Goal: Task Accomplishment & Management: Use online tool/utility

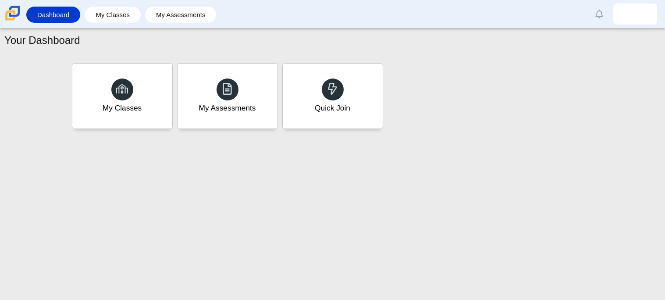
click at [341, 89] on div at bounding box center [333, 89] width 22 height 22
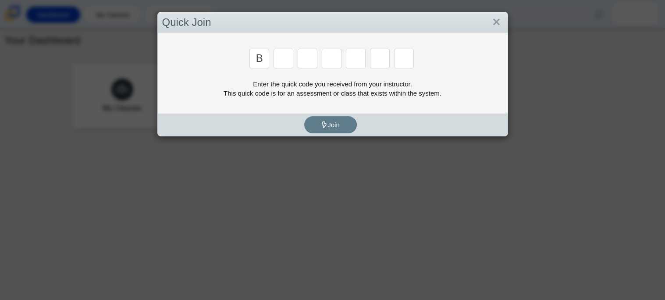
type input "b"
type input "w"
type input "8"
type input "w"
type input "z"
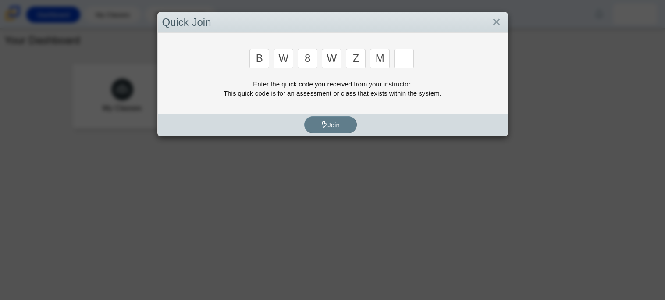
type input "m"
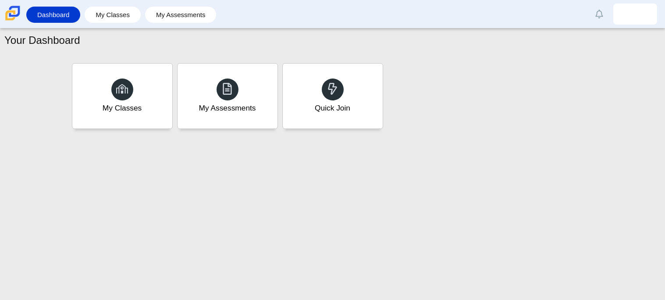
type input "v"
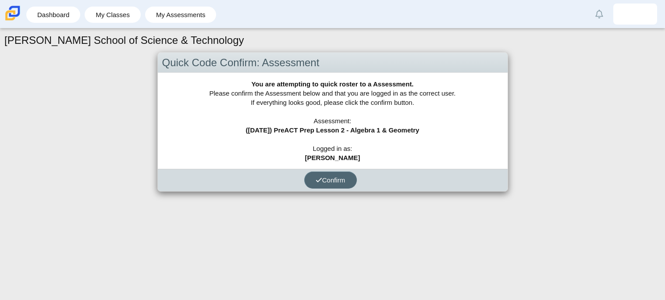
click at [333, 181] on span "Confirm" at bounding box center [331, 179] width 30 height 7
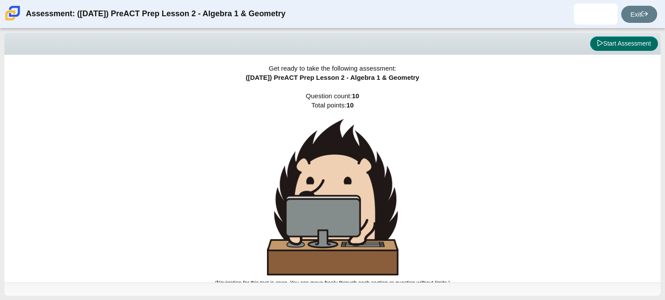
click at [615, 40] on button "Start Assessment" at bounding box center [624, 43] width 68 height 15
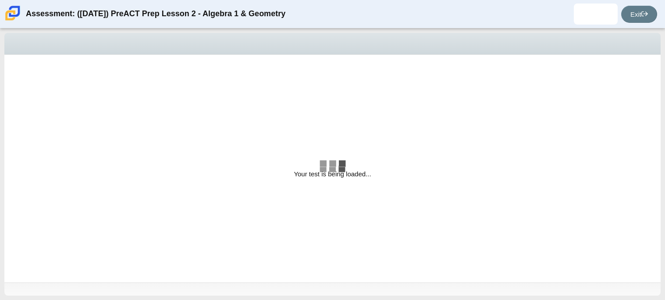
click at [370, 174] on div "Question Which of the following is the slope-intercept form of the equation − 8…" at bounding box center [317, 121] width 617 height 106
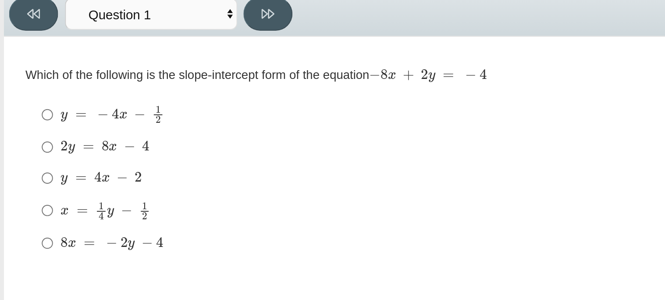
click at [177, 78] on thspan "Which of the following is the slope-intercept form of the equation" at bounding box center [102, 75] width 175 height 8
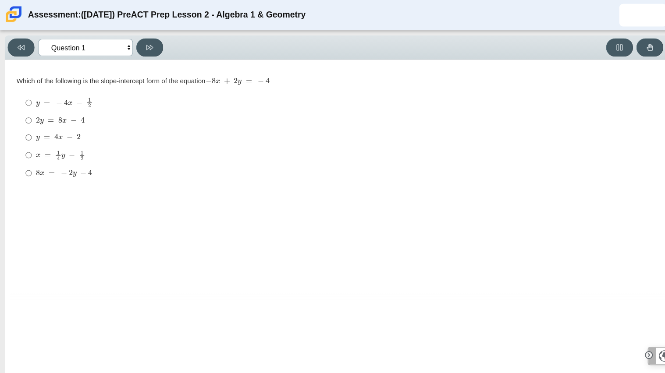
click at [90, 49] on select "Questions Question 1 Question 2 Question 3 Question 4 Question 5 Question 6 Que…" at bounding box center [80, 44] width 88 height 16
select select "ed62e223-81bd-4cbf-ab48-ab975844bd1f"
click at [36, 36] on select "Questions Question 1 Question 2 Question 3 Question 4 Question 5 Question 6 Que…" at bounding box center [80, 44] width 88 height 16
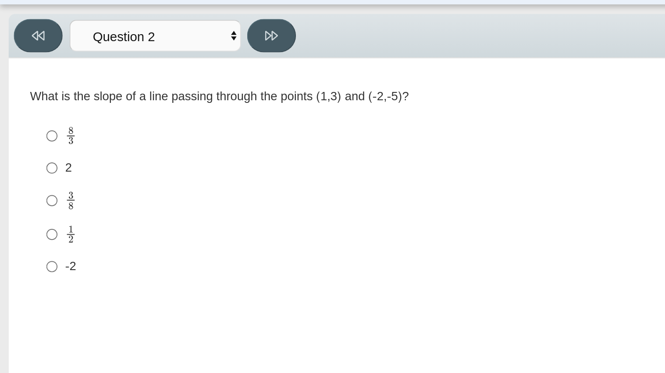
click at [43, 156] on label "-2 -2" at bounding box center [318, 162] width 600 height 16
click at [29, 156] on input "-2 -2" at bounding box center [27, 162] width 6 height 16
radio input "true"
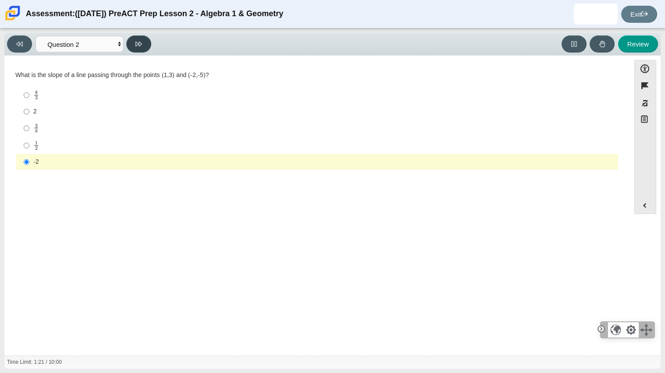
click at [142, 47] on button at bounding box center [138, 44] width 25 height 17
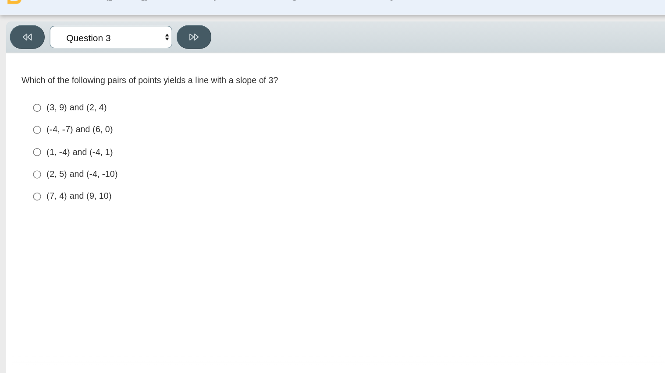
click at [91, 52] on select "Questions Question 1 Question 2 Question 3 Question 4 Question 5 Question 6 Que…" at bounding box center [80, 44] width 88 height 16
click at [36, 36] on select "Questions Question 1 Question 2 Question 3 Question 4 Question 5 Question 6 Que…" at bounding box center [80, 44] width 88 height 16
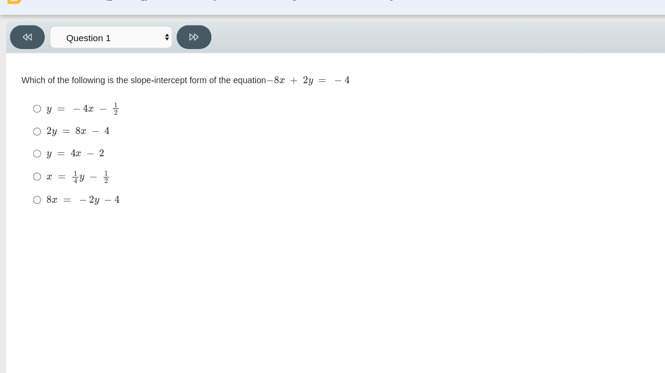
click at [79, 52] on div "Viewing Question 1 of 10 in Pacing Mode Questions Question 1 Question 2 Questio…" at bounding box center [81, 44] width 148 height 17
click at [92, 47] on select "Questions Question 1 Question 2 Question 3 Question 4 Question 5 Question 6 Que…" at bounding box center [80, 44] width 88 height 16
click at [36, 36] on select "Questions Question 1 Question 2 Question 3 Question 4 Question 5 Question 6 Que…" at bounding box center [80, 44] width 88 height 16
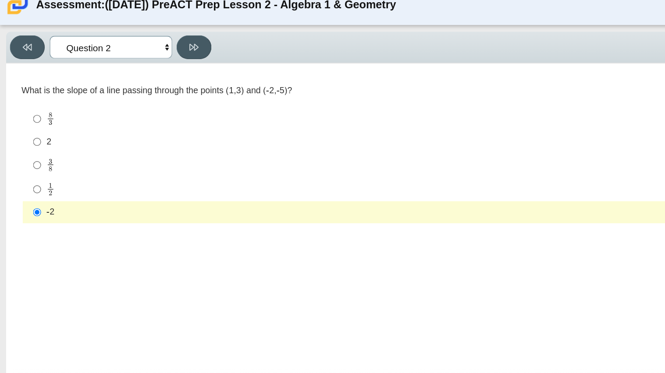
click at [89, 47] on select "Questions Question 1 Question 2 Question 3 Question 4 Question 5 Question 6 Que…" at bounding box center [80, 44] width 88 height 16
click at [36, 36] on select "Questions Question 1 Question 2 Question 3 Question 4 Question 5 Question 6 Que…" at bounding box center [80, 44] width 88 height 16
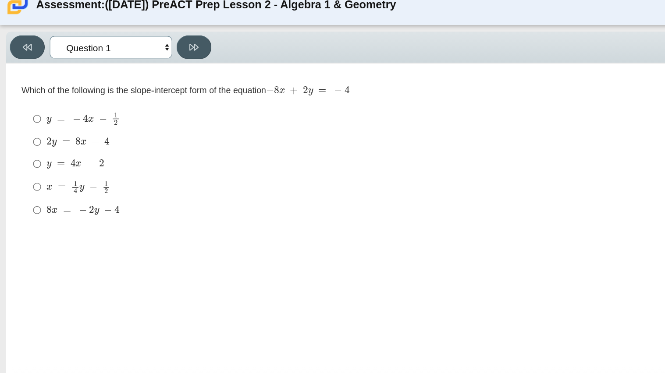
click at [59, 48] on select "Questions Question 1 Question 2 Question 3 Question 4 Question 5 Question 6 Que…" at bounding box center [80, 44] width 88 height 16
click at [36, 36] on select "Questions Question 1 Question 2 Question 3 Question 4 Question 5 Question 6 Que…" at bounding box center [80, 44] width 88 height 16
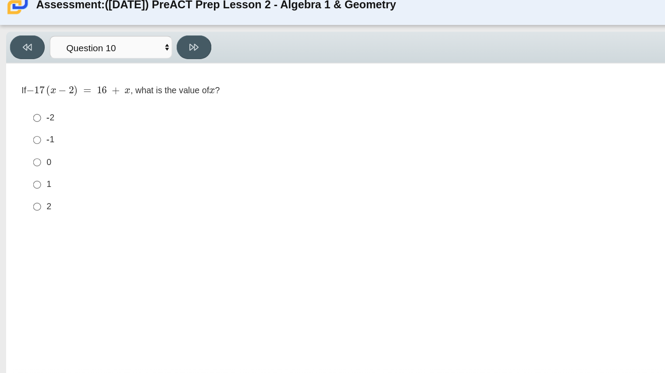
click at [38, 79] on mjx-mrow "Assessment items" at bounding box center [44, 74] width 23 height 7
click at [67, 45] on select "Questions Question 1 Question 2 Question 3 Question 4 Question 5 Question 6 Que…" at bounding box center [80, 44] width 88 height 16
select select "14773eaf-2ca1-47ae-afe7-a624a56f34b3"
click at [36, 36] on select "Questions Question 1 Question 2 Question 3 Question 4 Question 5 Question 6 Que…" at bounding box center [80, 44] width 88 height 16
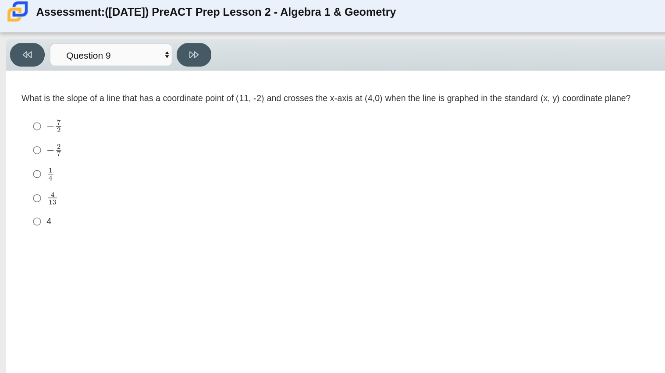
click at [154, 100] on label "− 7 2 negative 7 halves" at bounding box center [318, 95] width 600 height 17
click at [29, 100] on input "− 7 2 negative 7 halves" at bounding box center [27, 95] width 6 height 17
radio input "true"
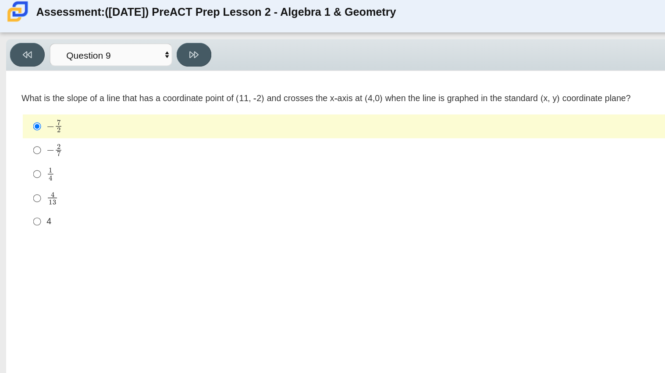
click at [72, 113] on div "− 2 7" at bounding box center [323, 112] width 581 height 10
click at [29, 113] on input "− 2 7 negative 2 sevenths" at bounding box center [27, 112] width 6 height 17
radio input "true"
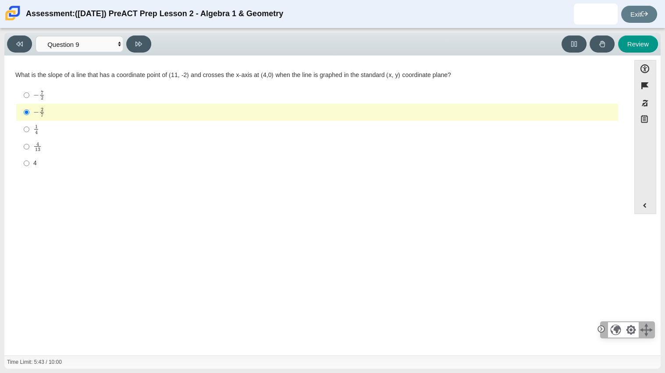
click at [57, 53] on div "Viewing Question 9 of 10 in Pacing Mode Questions Question 1 Question 2 Questio…" at bounding box center [332, 44] width 656 height 23
click at [71, 46] on select "Questions Question 1 Question 2 Question 3 Question 4 Question 5 Question 6 Que…" at bounding box center [80, 44] width 88 height 16
select select "489dcffd-4e6a-49cf-a9d6-ad1d4a911a4e"
click at [36, 36] on select "Questions Question 1 Question 2 Question 3 Question 4 Question 5 Question 6 Que…" at bounding box center [80, 44] width 88 height 16
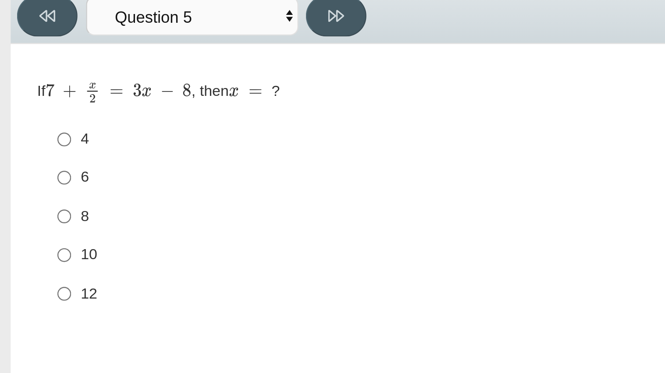
click at [49, 121] on label "8 8" at bounding box center [318, 127] width 600 height 16
click at [29, 121] on input "8 8" at bounding box center [27, 127] width 6 height 16
radio input "true"
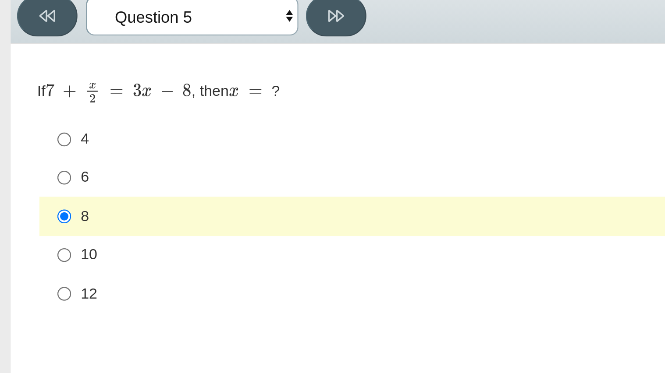
click at [73, 46] on select "Questions Question 1 Question 2 Question 3 Question 4 Question 5 Question 6 Que…" at bounding box center [80, 44] width 88 height 16
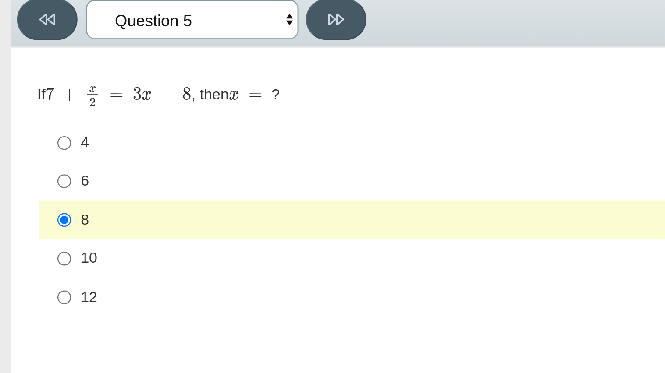
select select "89427bb7-e313-4f00-988f-8b8255897029"
click at [36, 36] on select "Questions Question 1 Question 2 Question 3 Question 4 Question 5 Question 6 Que…" at bounding box center [80, 44] width 88 height 16
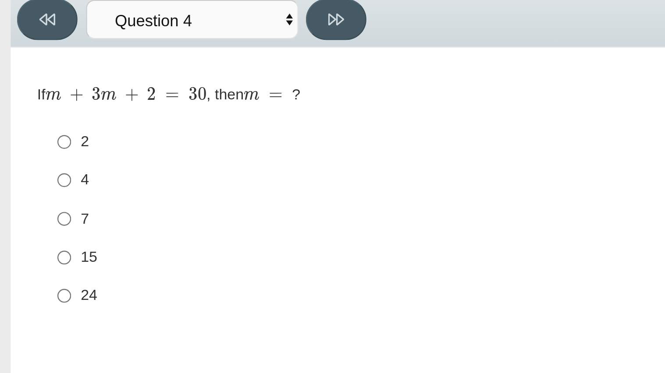
click at [35, 127] on div "7" at bounding box center [323, 126] width 581 height 9
click at [29, 127] on input "7 7" at bounding box center [27, 126] width 6 height 16
radio input "true"
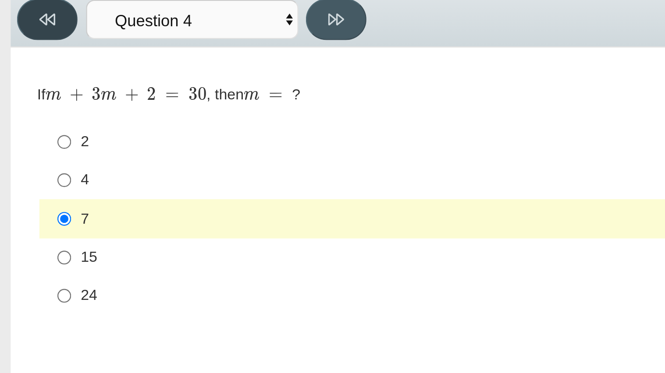
click at [23, 48] on button at bounding box center [19, 44] width 25 height 17
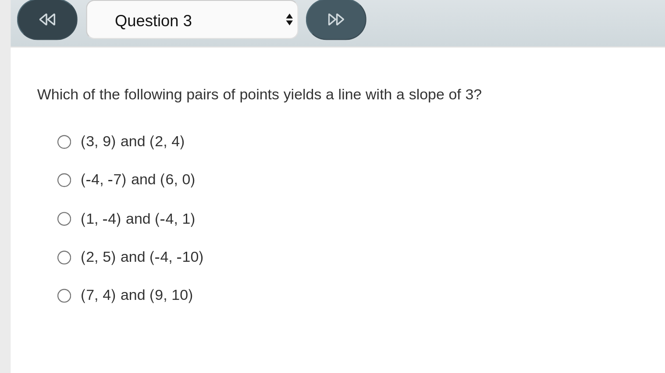
click at [18, 50] on button at bounding box center [19, 44] width 25 height 17
select select "ed62e223-81bd-4cbf-ab48-ab975844bd1f"
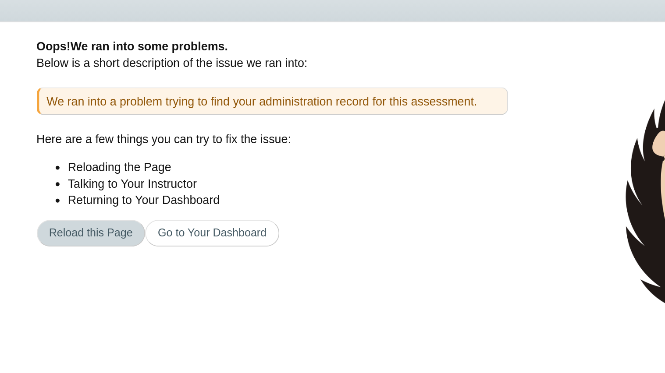
click at [105, 174] on button "Reload this Page" at bounding box center [100, 172] width 61 height 15
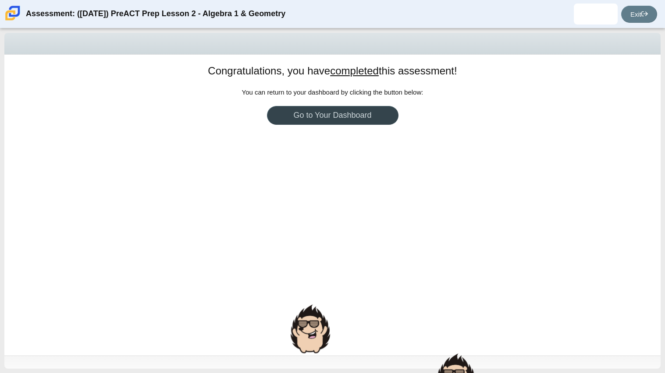
click at [298, 116] on link "Go to Your Dashboard" at bounding box center [332, 115] width 131 height 19
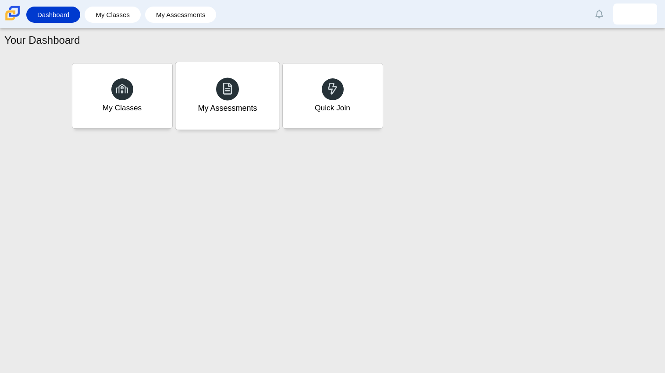
click at [259, 102] on div "My Assessments" at bounding box center [227, 95] width 104 height 67
